Goal: Task Accomplishment & Management: Use online tool/utility

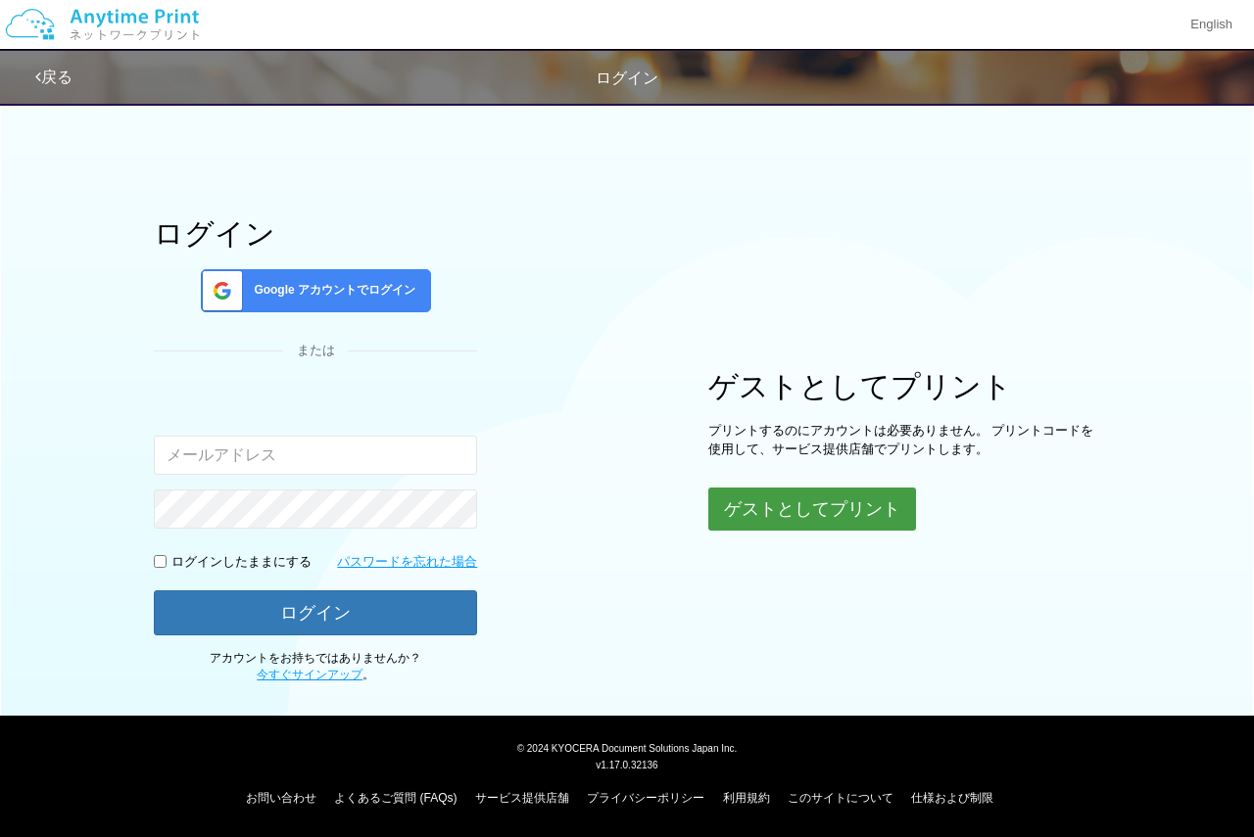
click at [784, 523] on button "ゲストとしてプリント" at bounding box center [812, 509] width 208 height 43
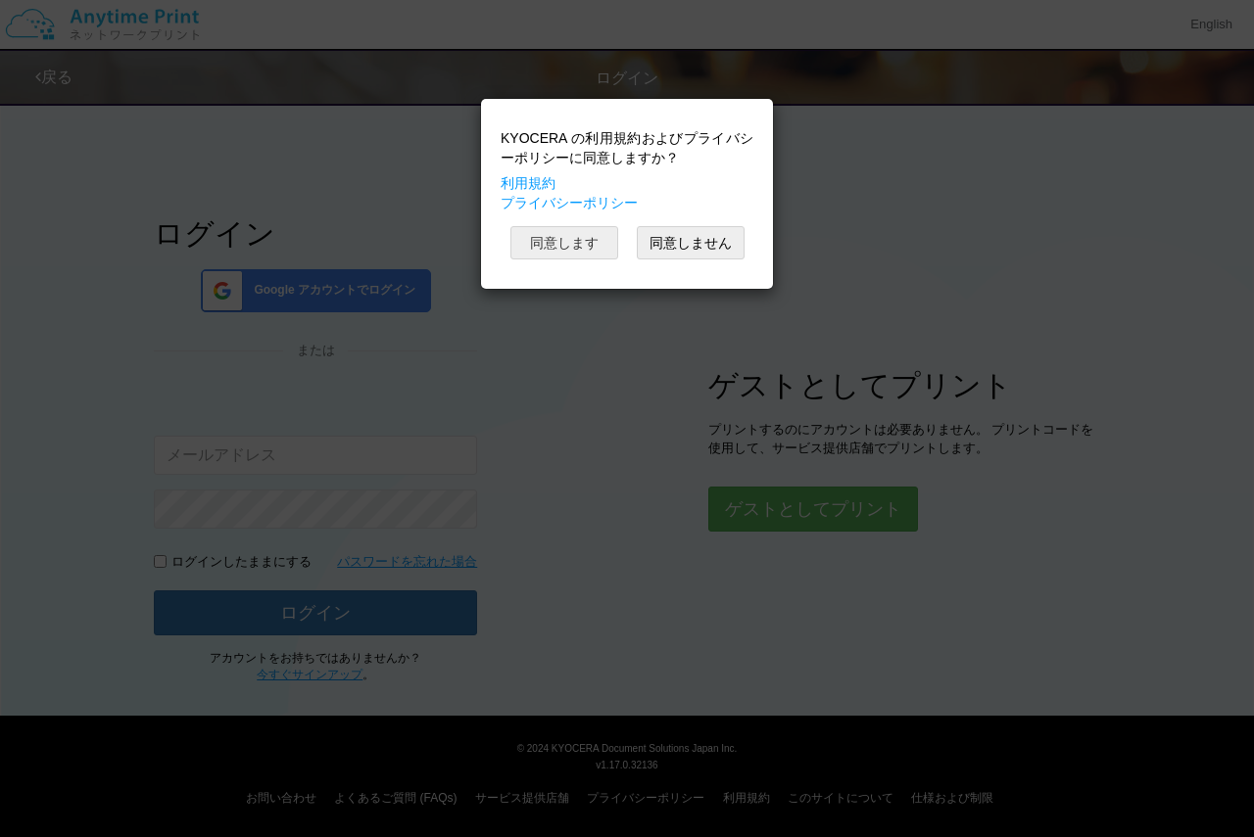
click at [571, 233] on button "同意します" at bounding box center [564, 242] width 108 height 33
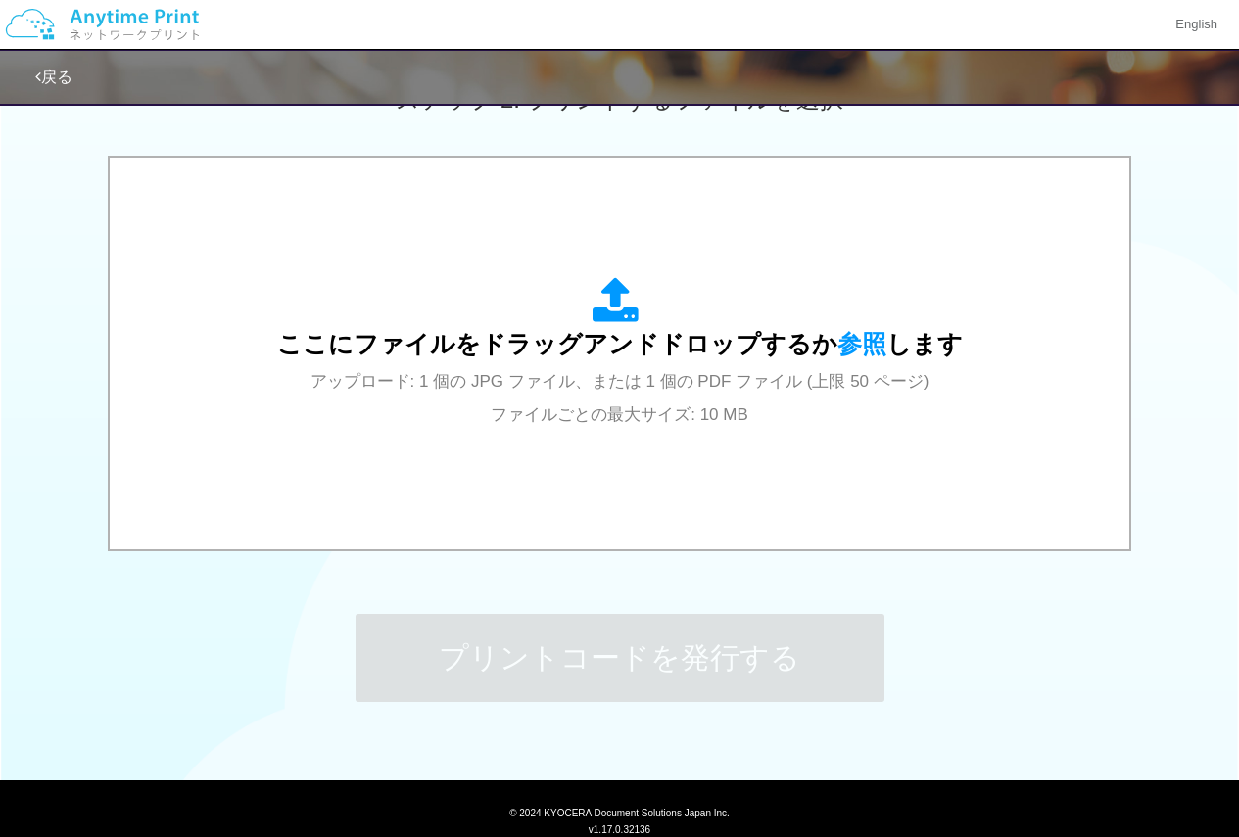
scroll to position [652, 0]
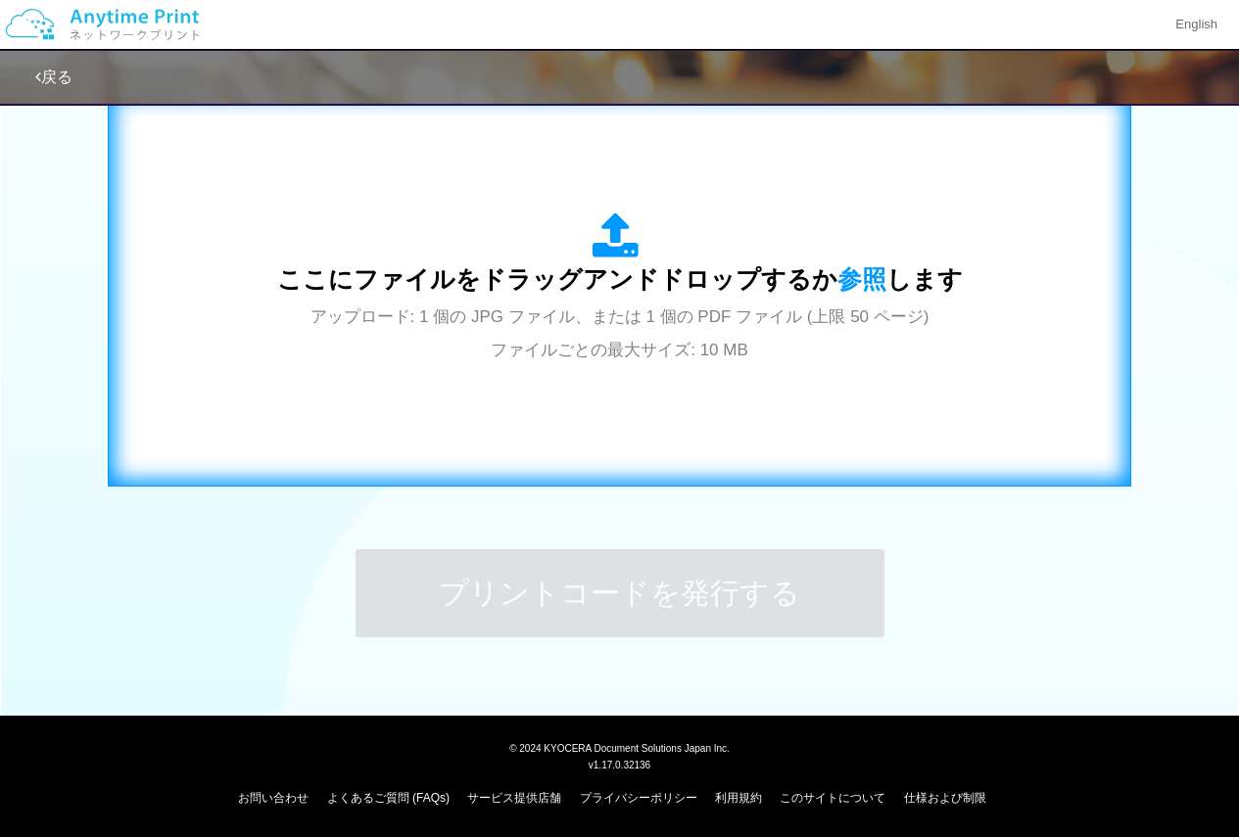
click at [623, 368] on div "ここにファイルをドラッグアンドドロップするか 参照 します アップロード: 1 個の JPG ファイル、または 1 個の PDF ファイル (上限 50 ペー…" at bounding box center [619, 289] width 982 height 355
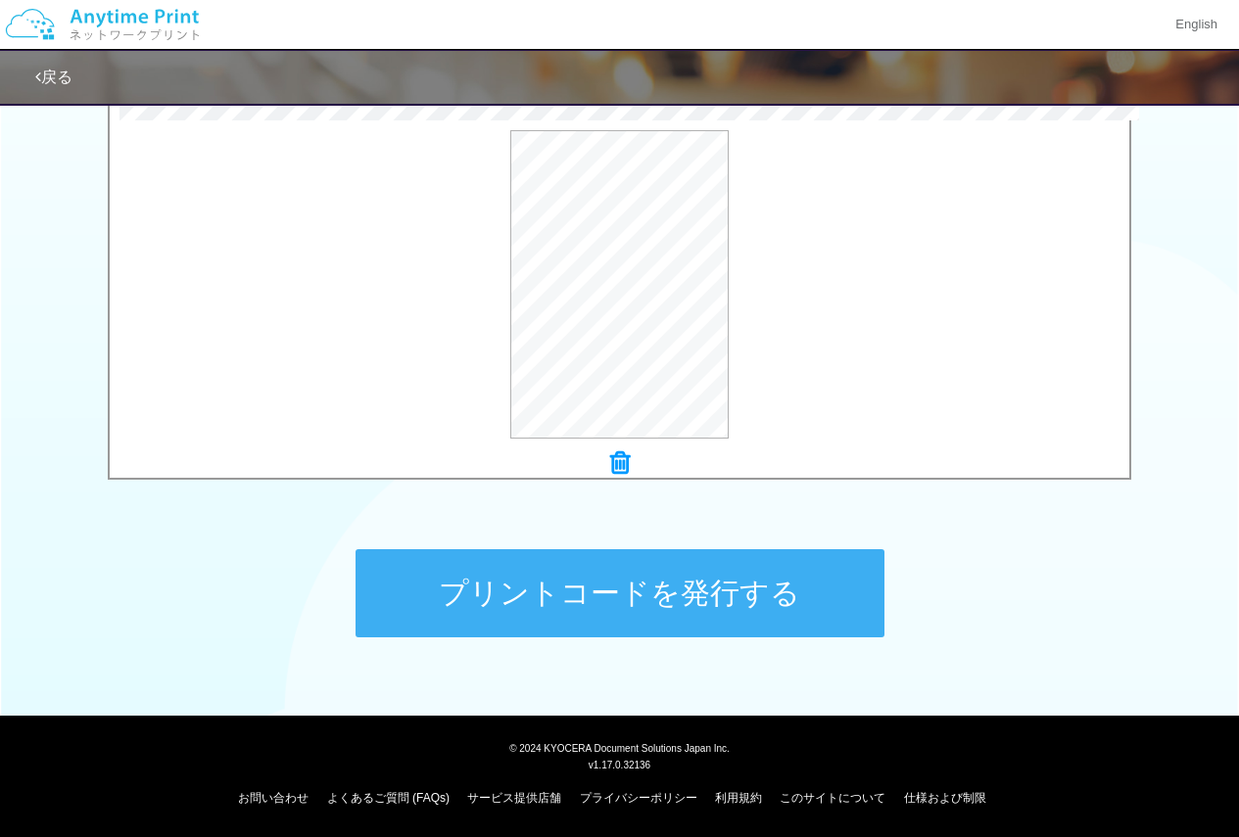
click at [661, 557] on button "プリントコードを発行する" at bounding box center [620, 593] width 529 height 88
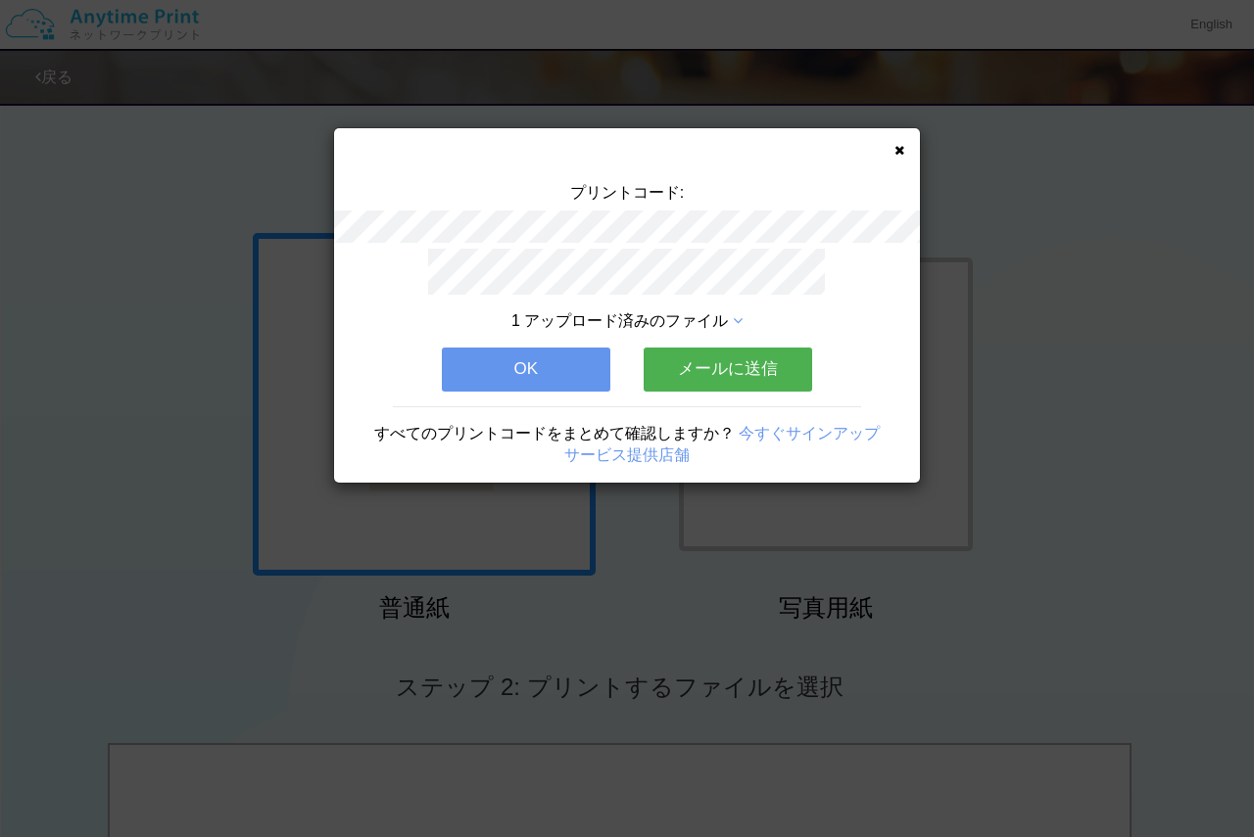
click at [569, 356] on button "OK" at bounding box center [526, 369] width 168 height 43
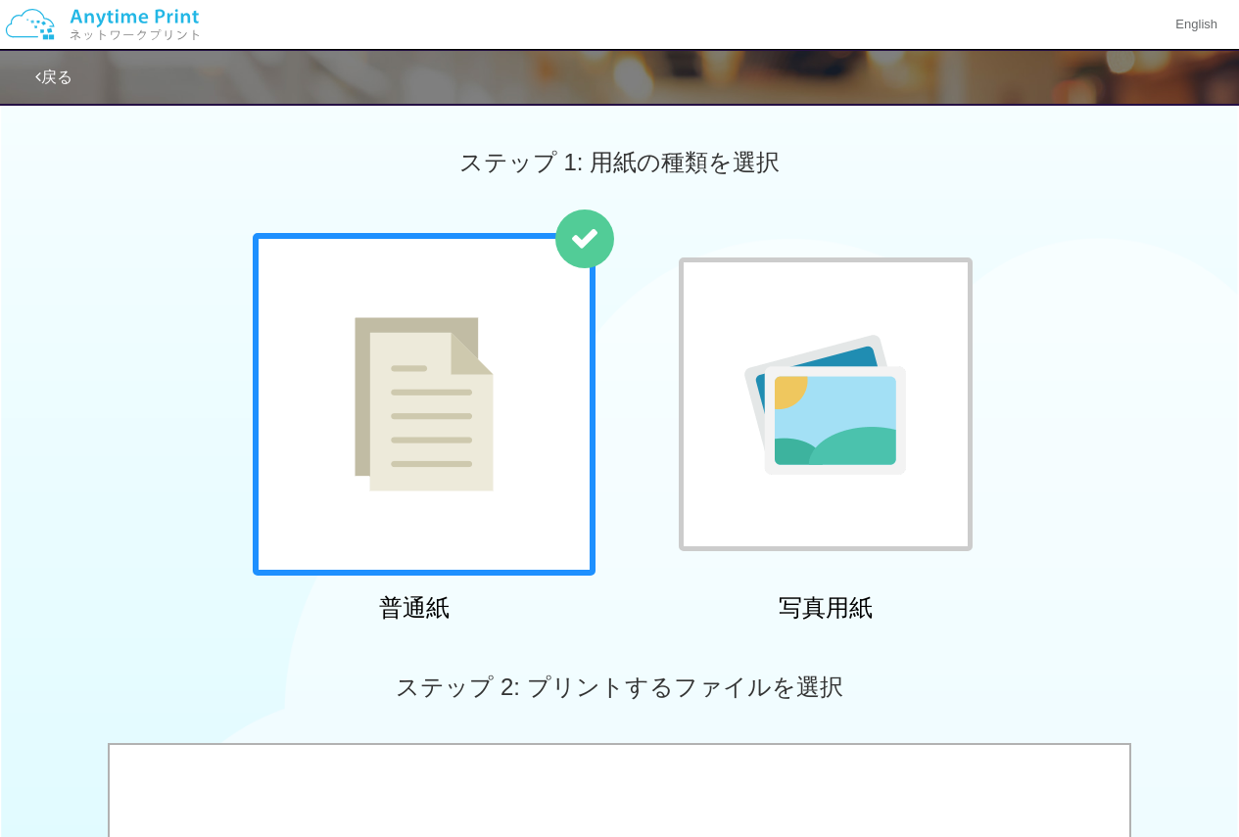
click at [569, 356] on div "1 アップロード済みのファイル OK メールに送信 すべてのプリントコードをまとめて確認しますか？ 今すぐサインアップ サービス提供店舗" at bounding box center [620, 277] width 586 height 234
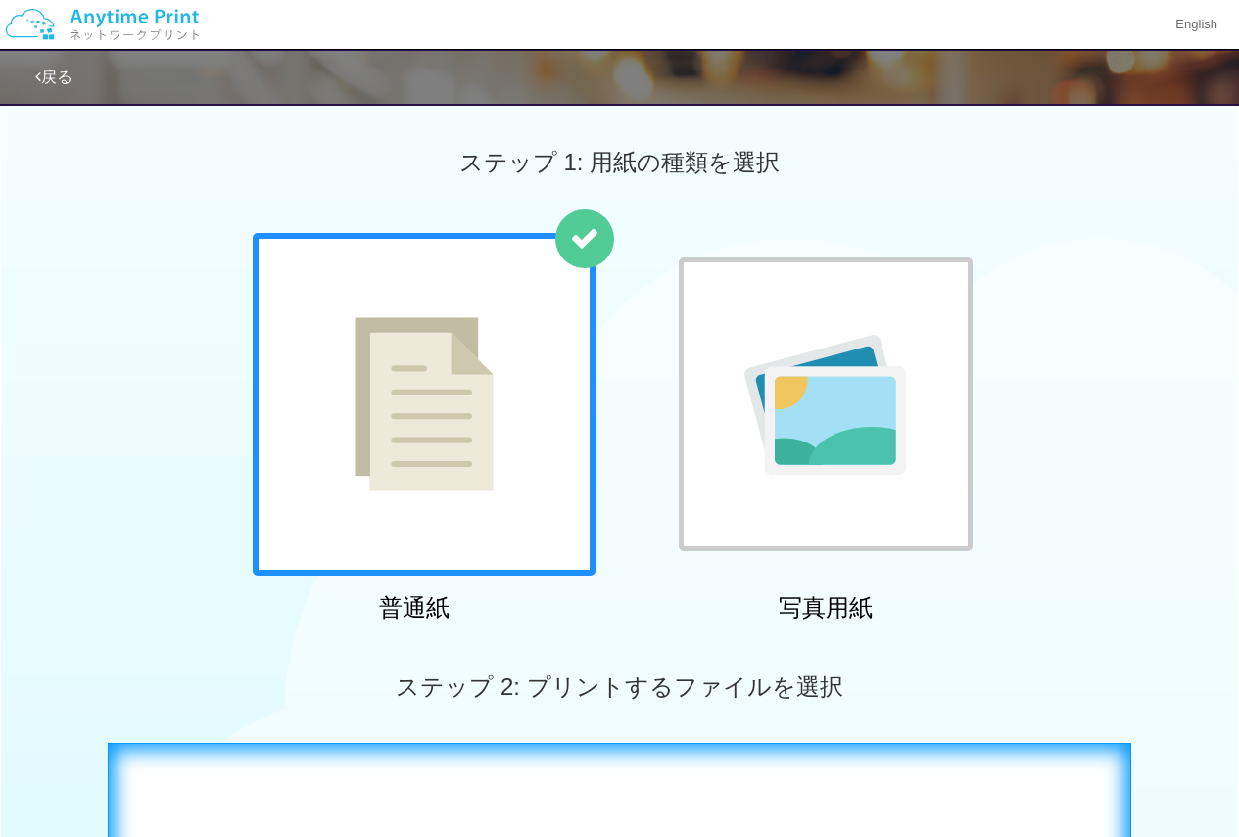
scroll to position [490, 0]
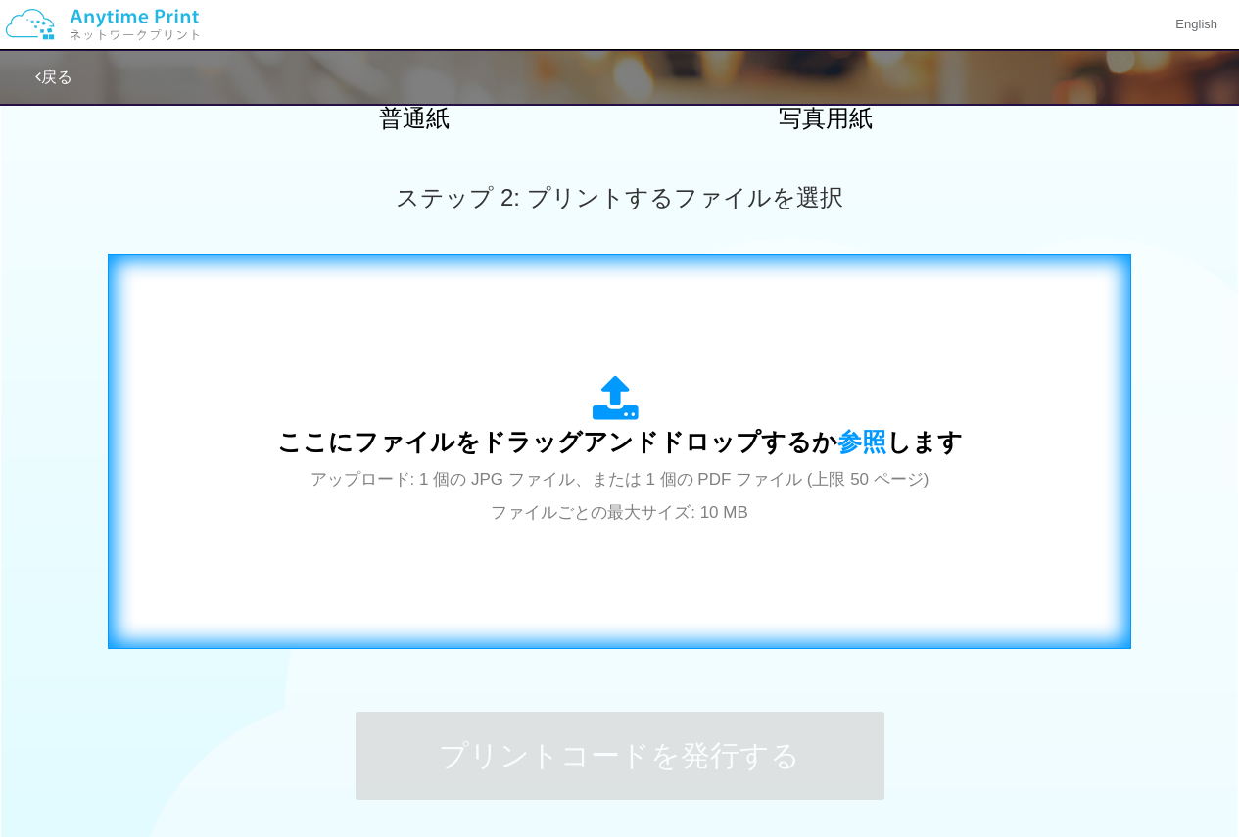
click at [639, 561] on div "ここにファイルをドラッグアンドドロップするか 参照 します アップロード: 1 個の JPG ファイル、または 1 個の PDF ファイル (上限 50 ペー…" at bounding box center [619, 451] width 982 height 355
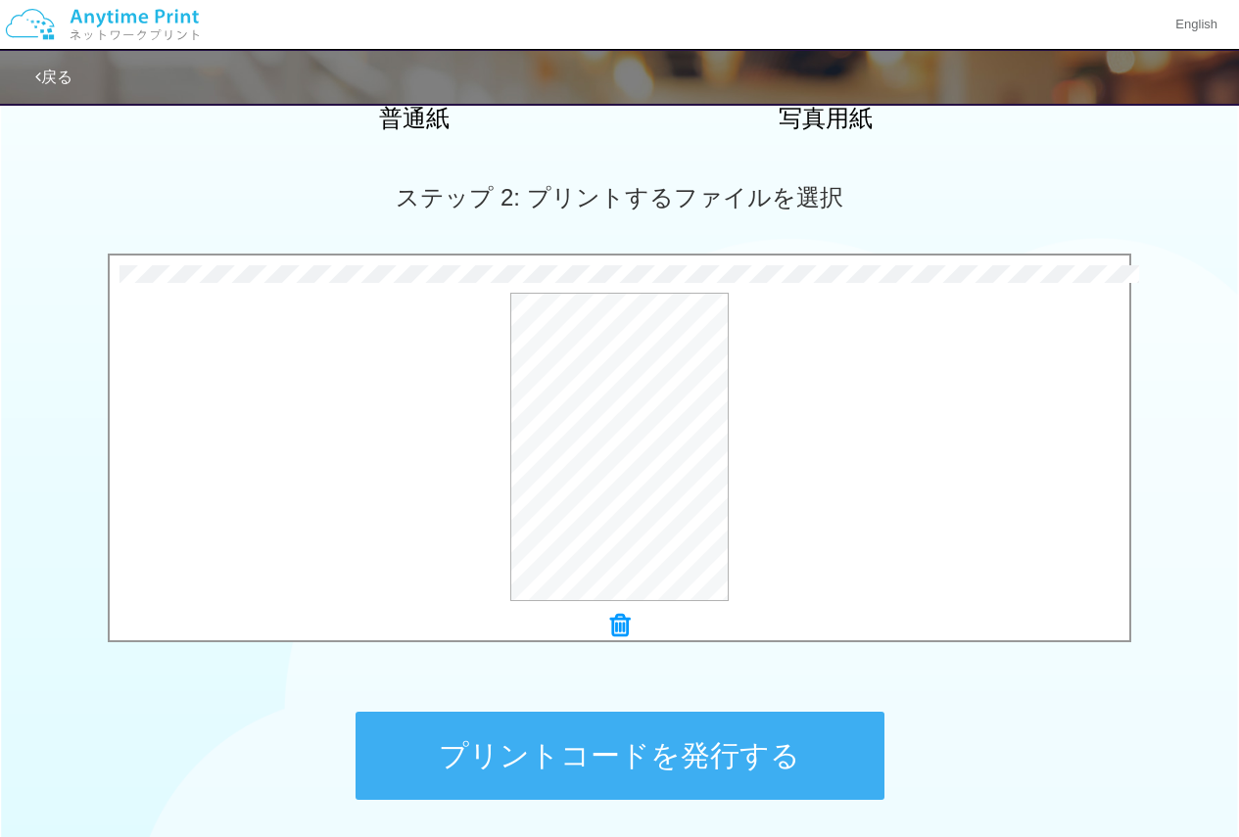
click at [560, 734] on button "プリントコードを発行する" at bounding box center [620, 756] width 529 height 88
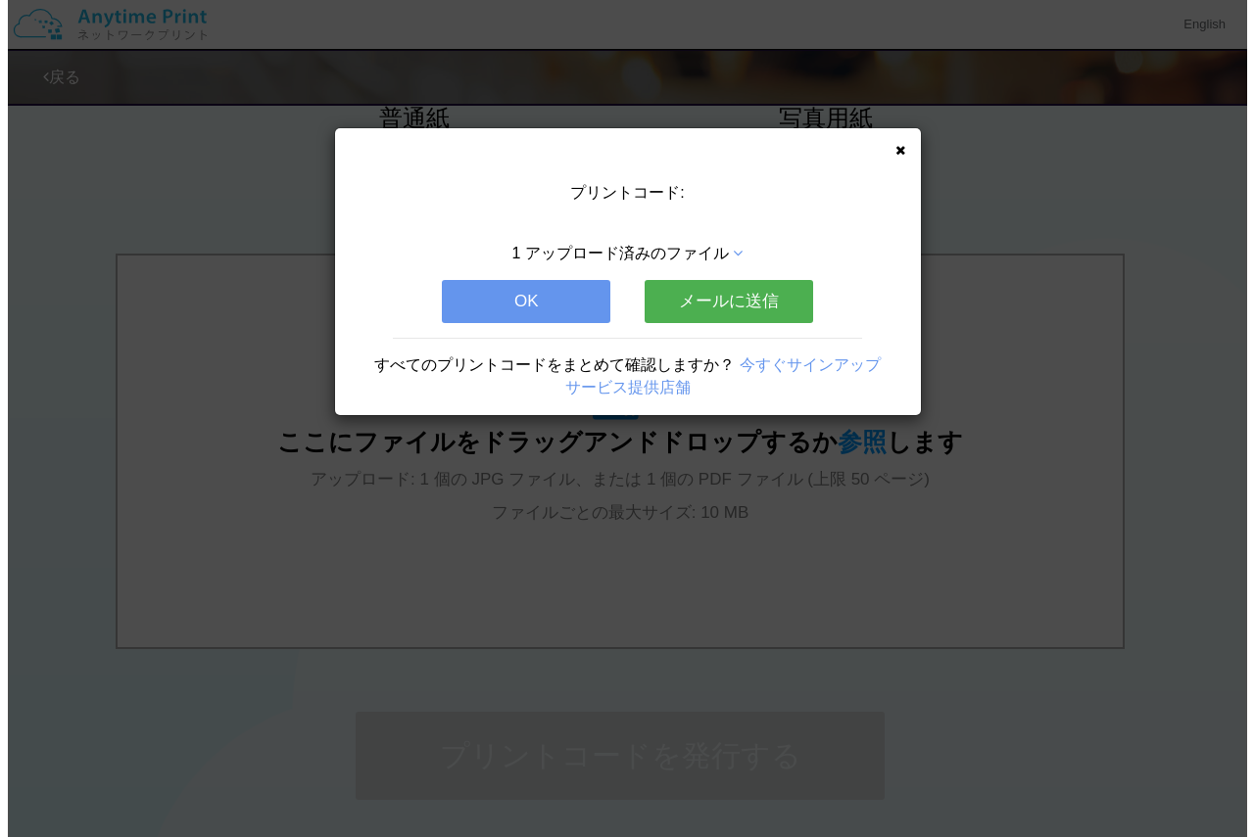
scroll to position [0, 0]
